Goal: Find specific page/section: Find specific page/section

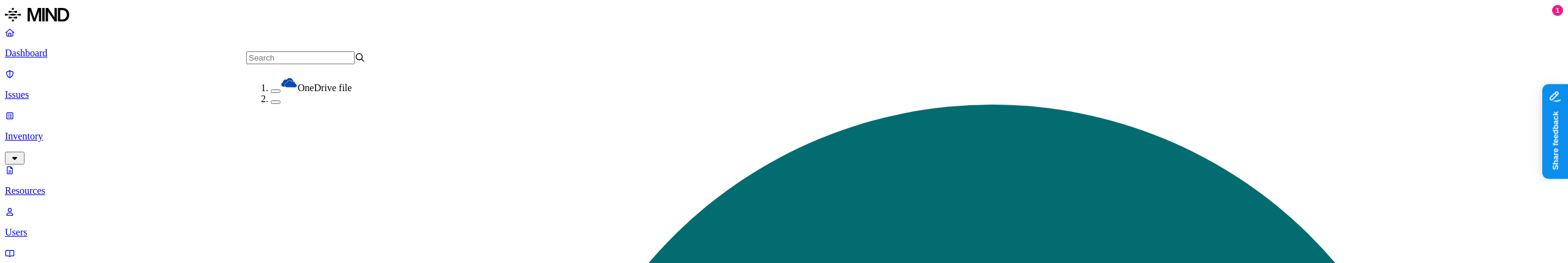
click at [294, 93] on div "OneDrive file" at bounding box center [330, 84] width 119 height 20
